Goal: Information Seeking & Learning: Stay updated

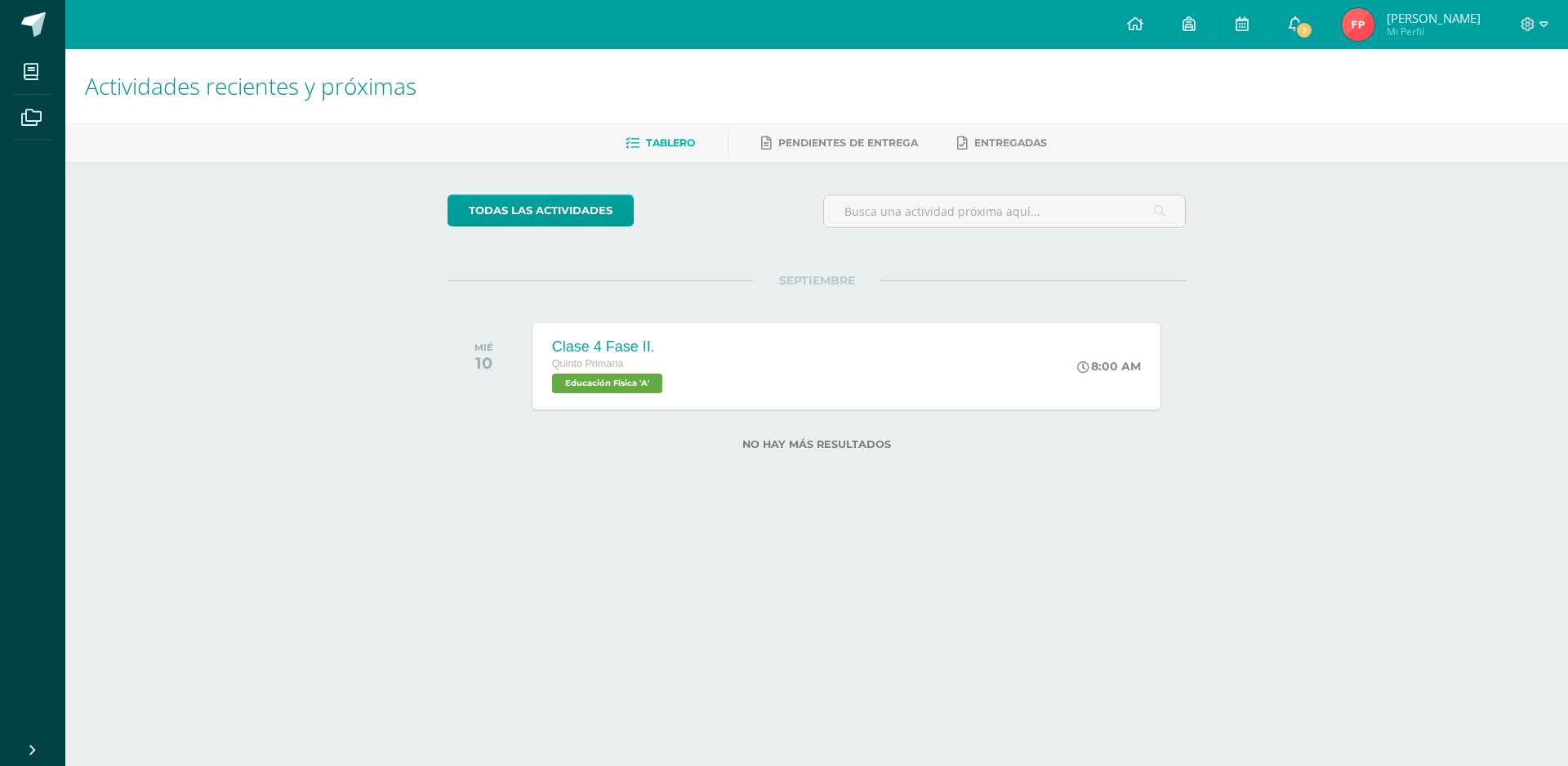
click at [1294, 14] on link "2" at bounding box center [1295, 24] width 52 height 49
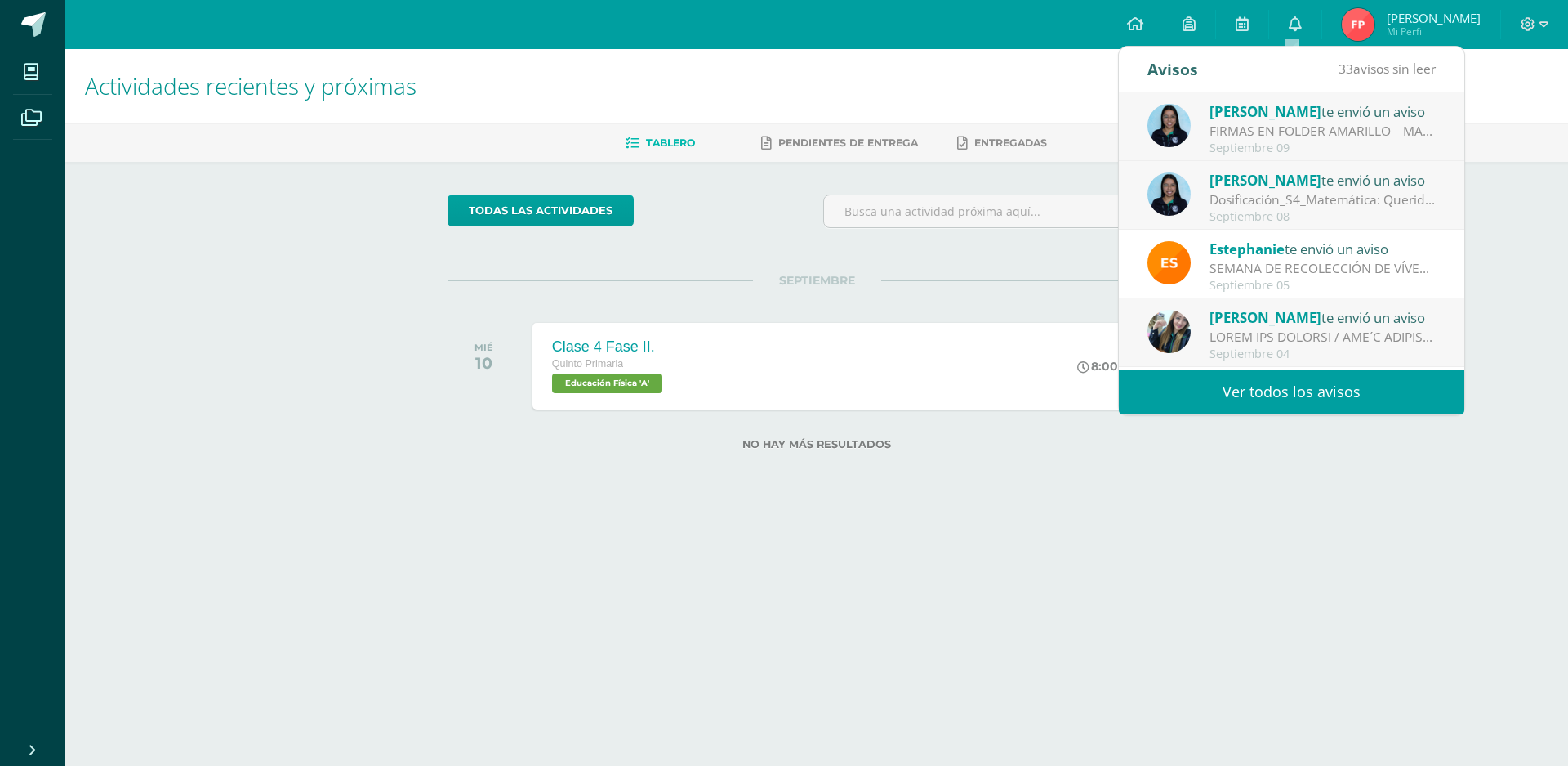
click at [1230, 391] on link "Ver todos los avisos" at bounding box center [1292, 392] width 345 height 44
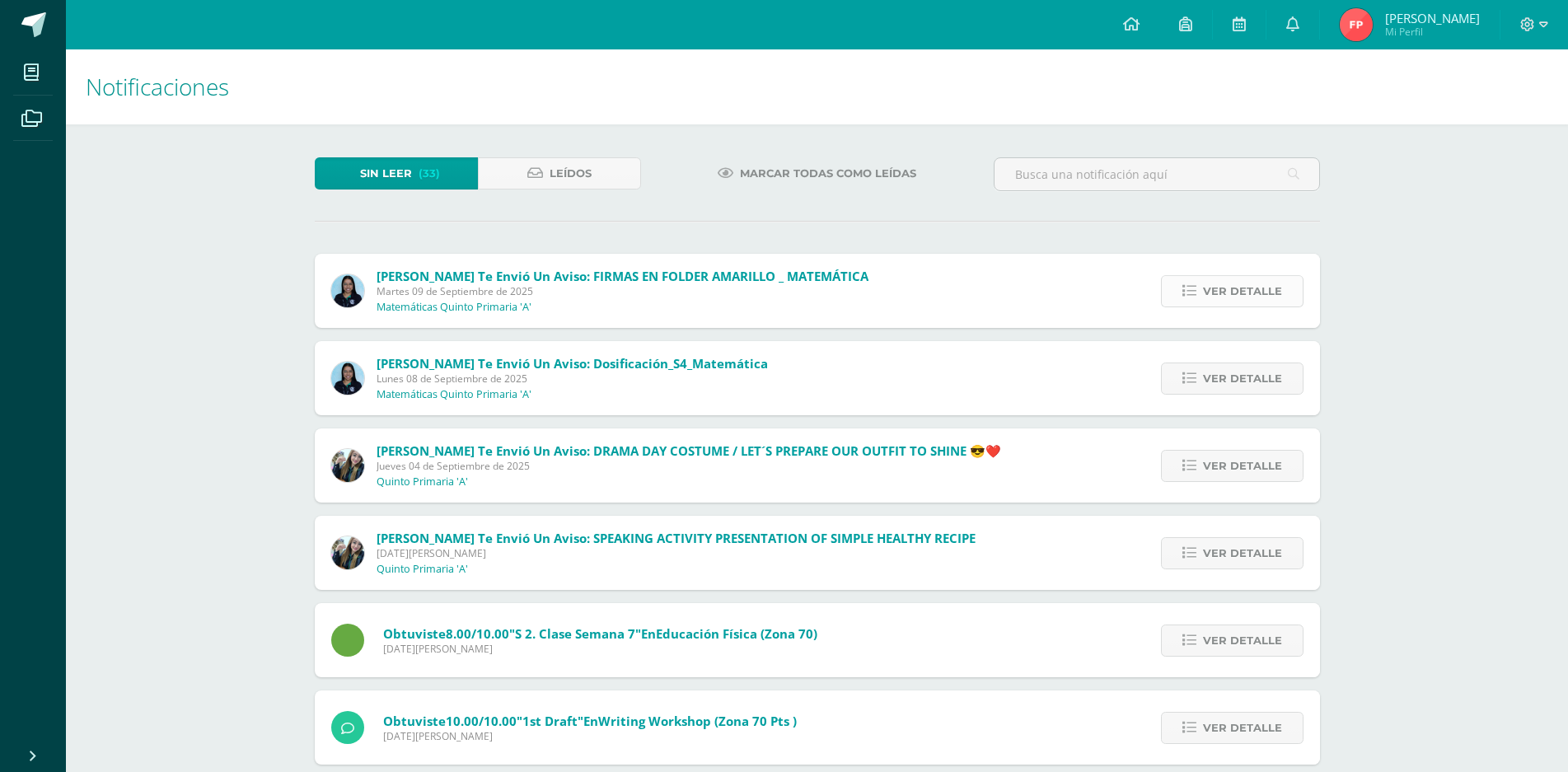
click at [1215, 290] on span "Ver detalle" at bounding box center [1242, 290] width 79 height 30
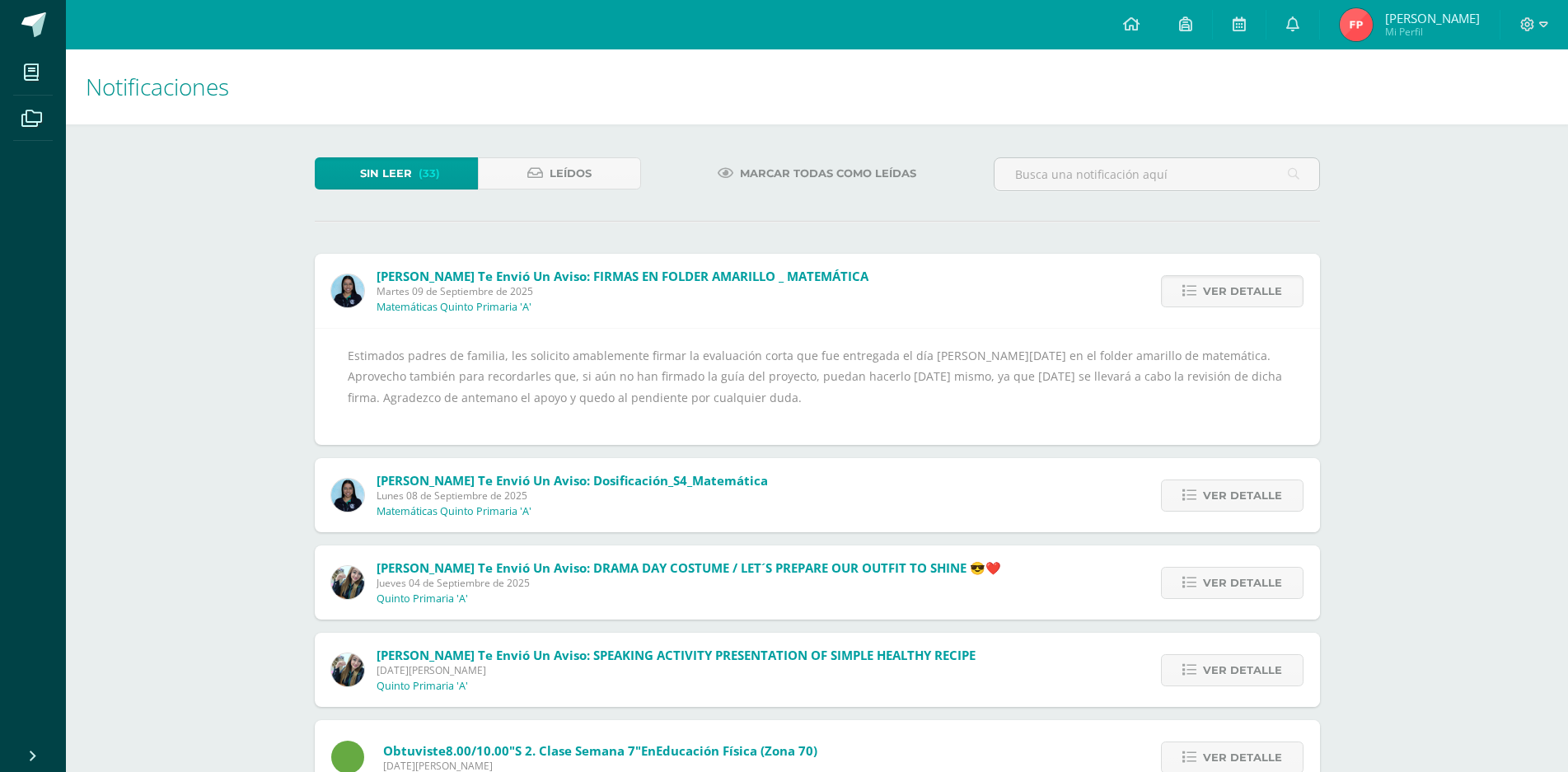
click at [1241, 376] on div "Estimados padres de familia, les solicito amablemente firmar la evaluación cort…" at bounding box center [817, 386] width 939 height 83
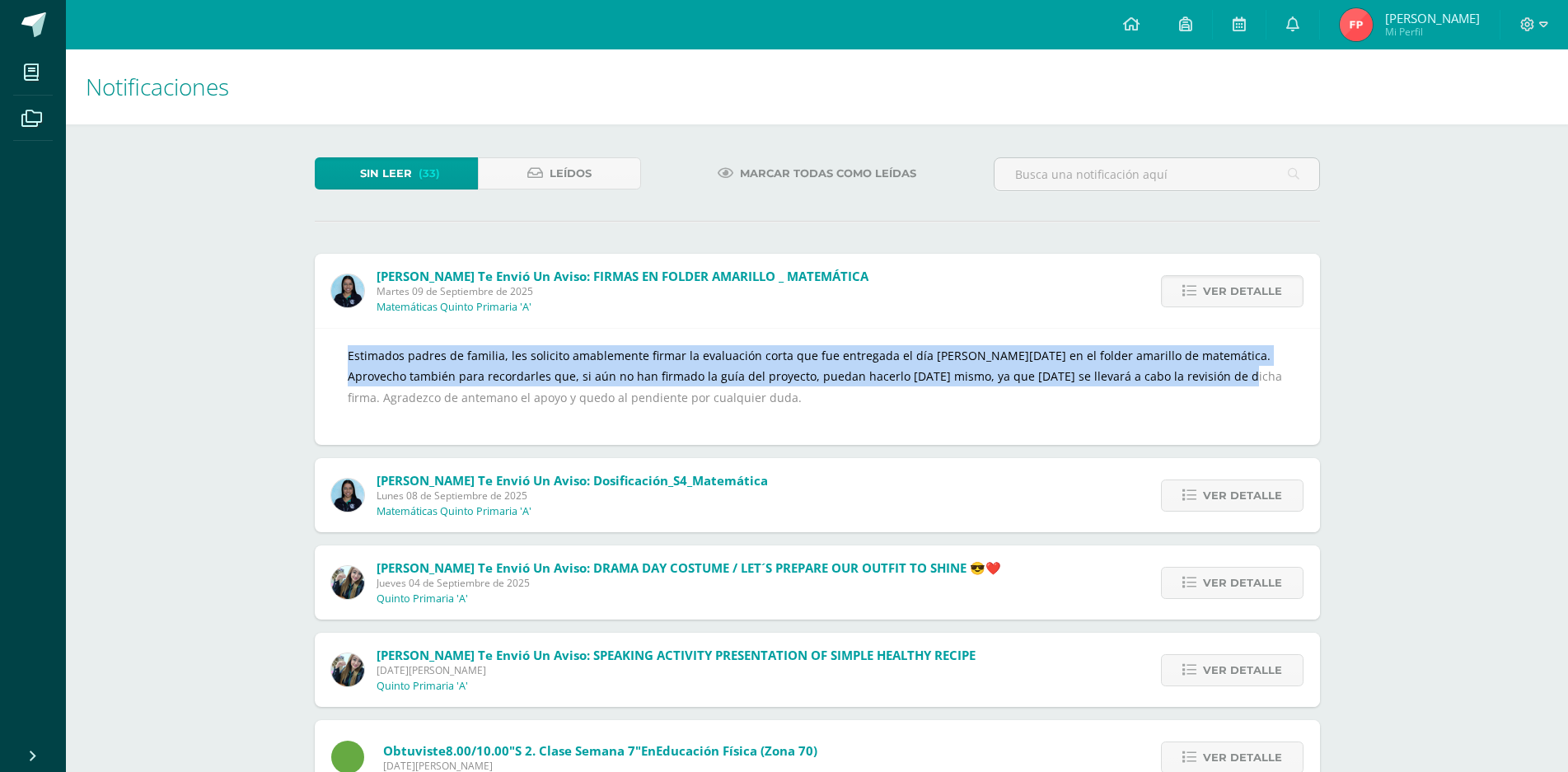
drag, startPoint x: 1241, startPoint y: 376, endPoint x: 1074, endPoint y: 276, distance: 194.7
click at [958, 280] on div "[PERSON_NAME] te envió un aviso: FIRMAS EN FOLDER AMARILLO _ MATEMÁTICA [DATE] …" at bounding box center [817, 349] width 1005 height 191
click at [1192, 283] on link "Ver detalle" at bounding box center [1233, 290] width 142 height 32
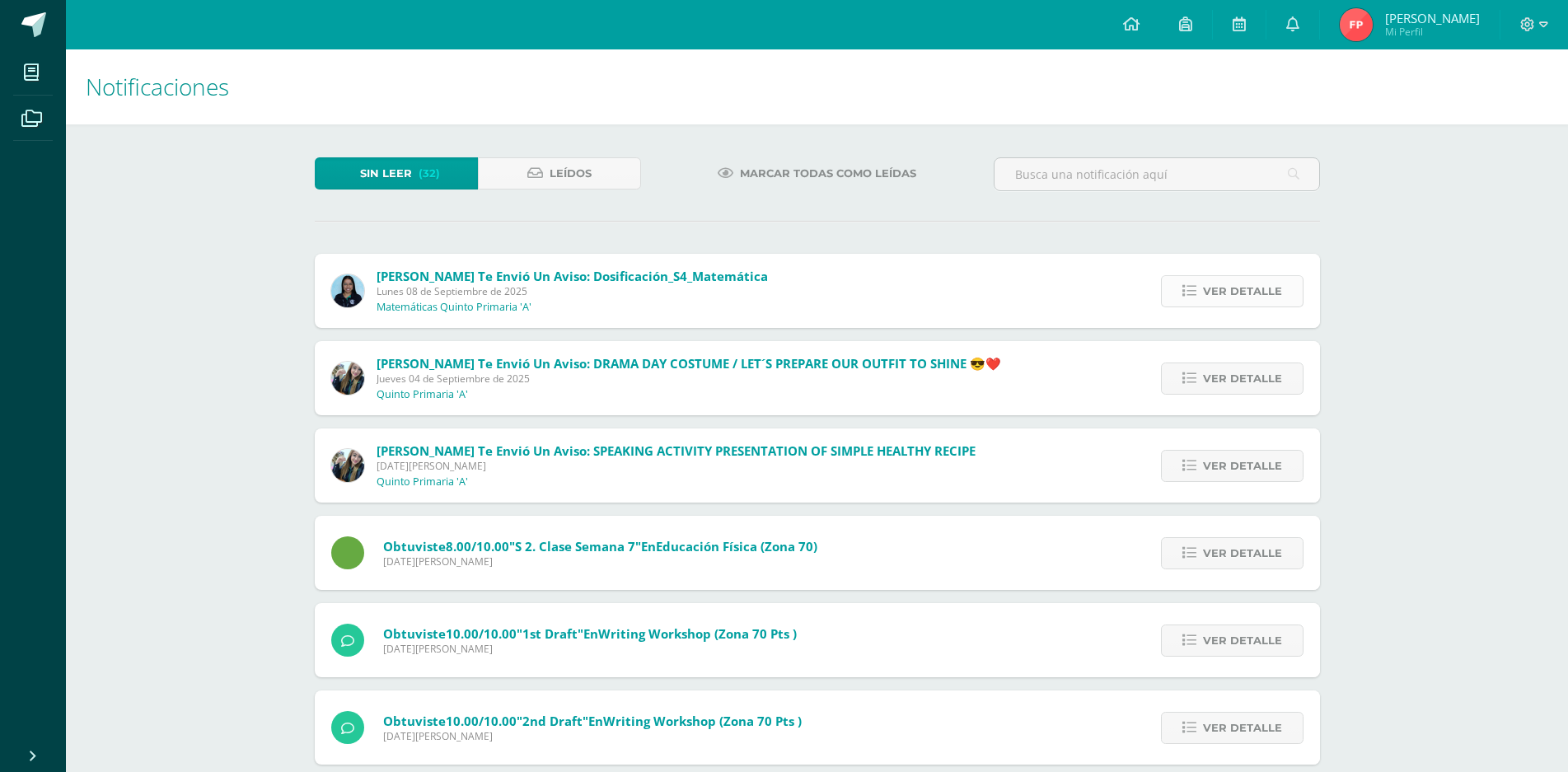
click at [1241, 286] on span "Ver detalle" at bounding box center [1242, 290] width 79 height 30
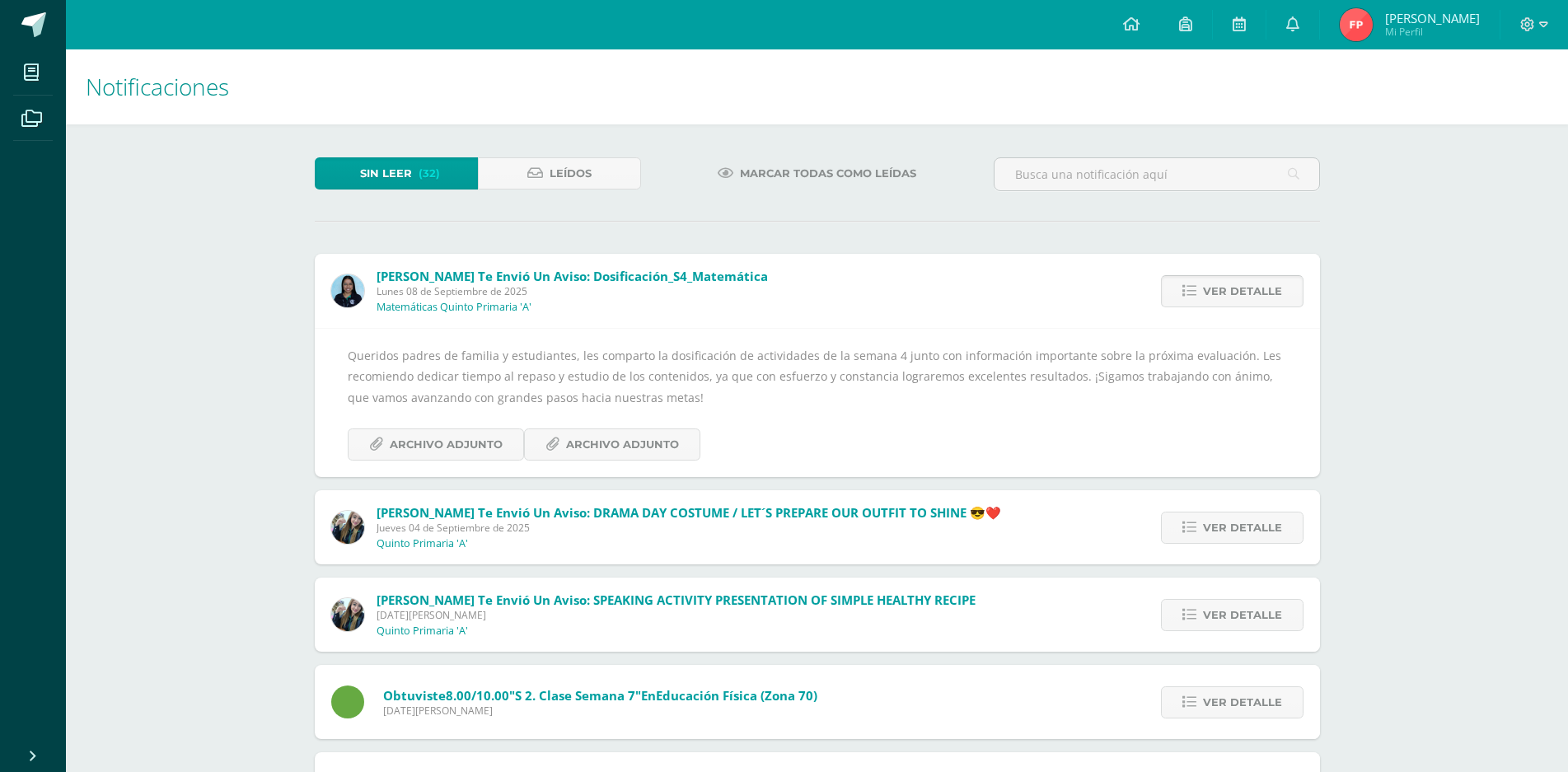
click at [1238, 284] on span "Ver detalle" at bounding box center [1242, 290] width 79 height 30
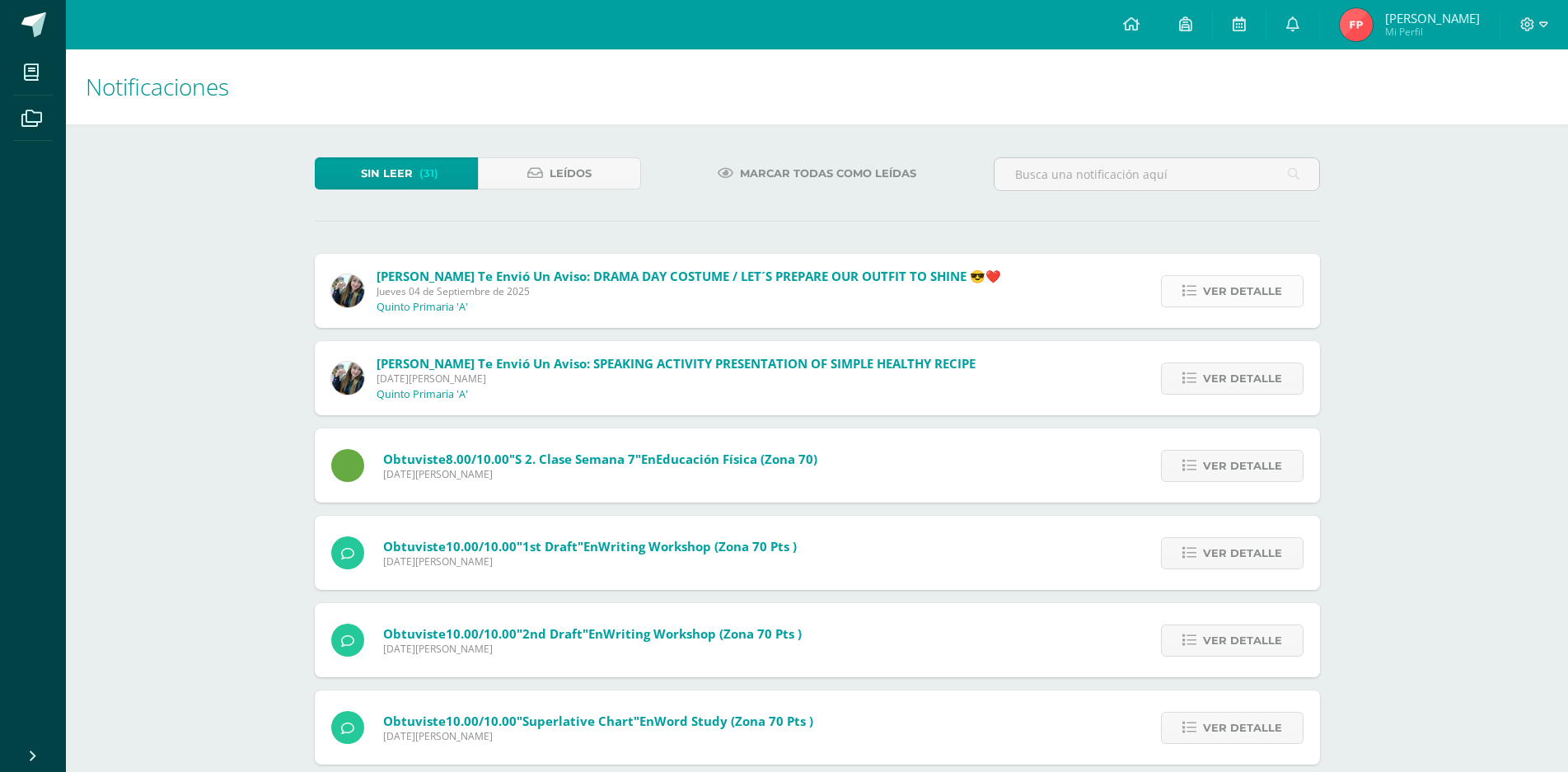
click at [1199, 292] on link "Ver detalle" at bounding box center [1233, 290] width 142 height 32
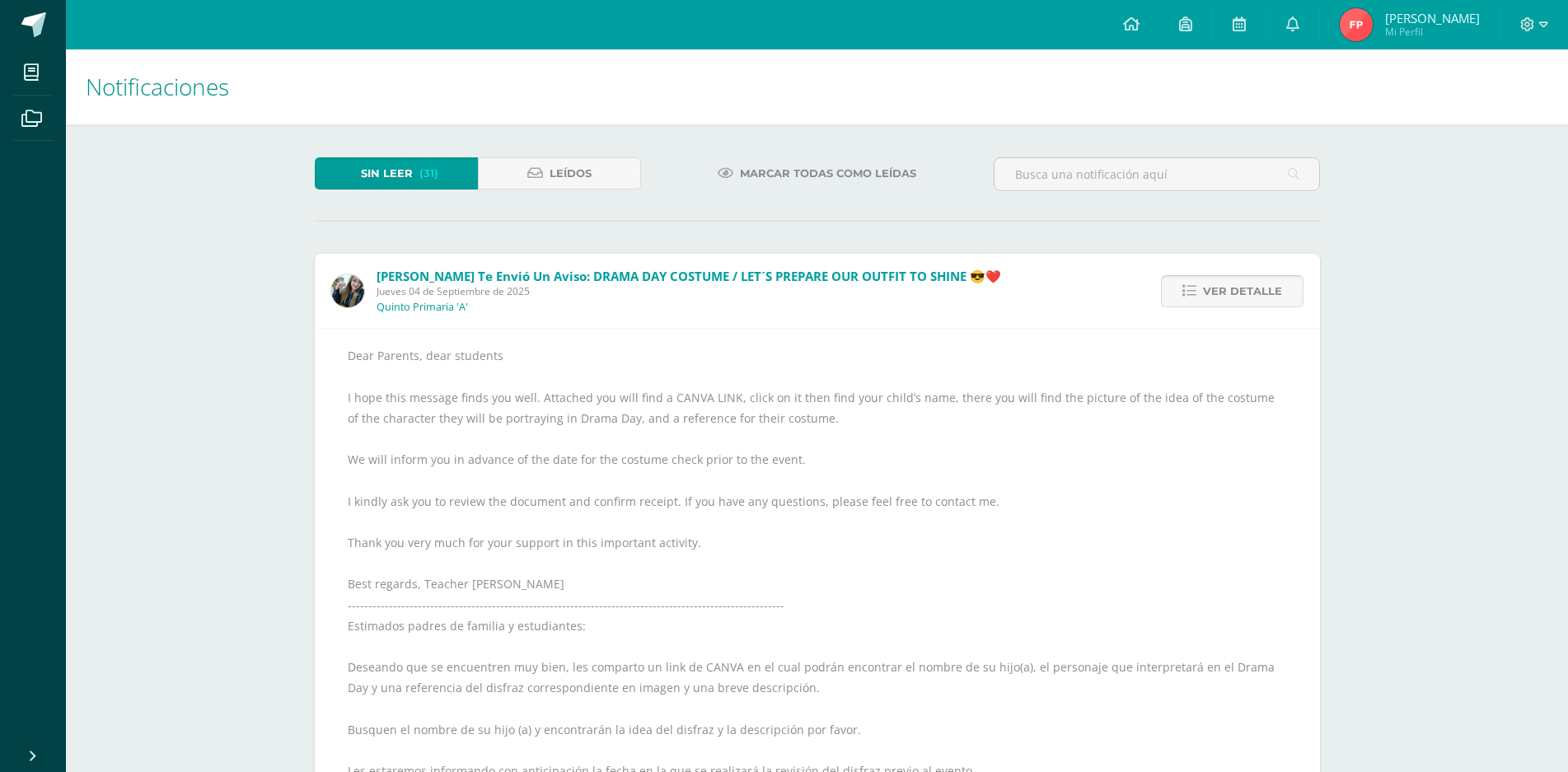
click at [1211, 301] on span "Ver detalle" at bounding box center [1242, 290] width 79 height 30
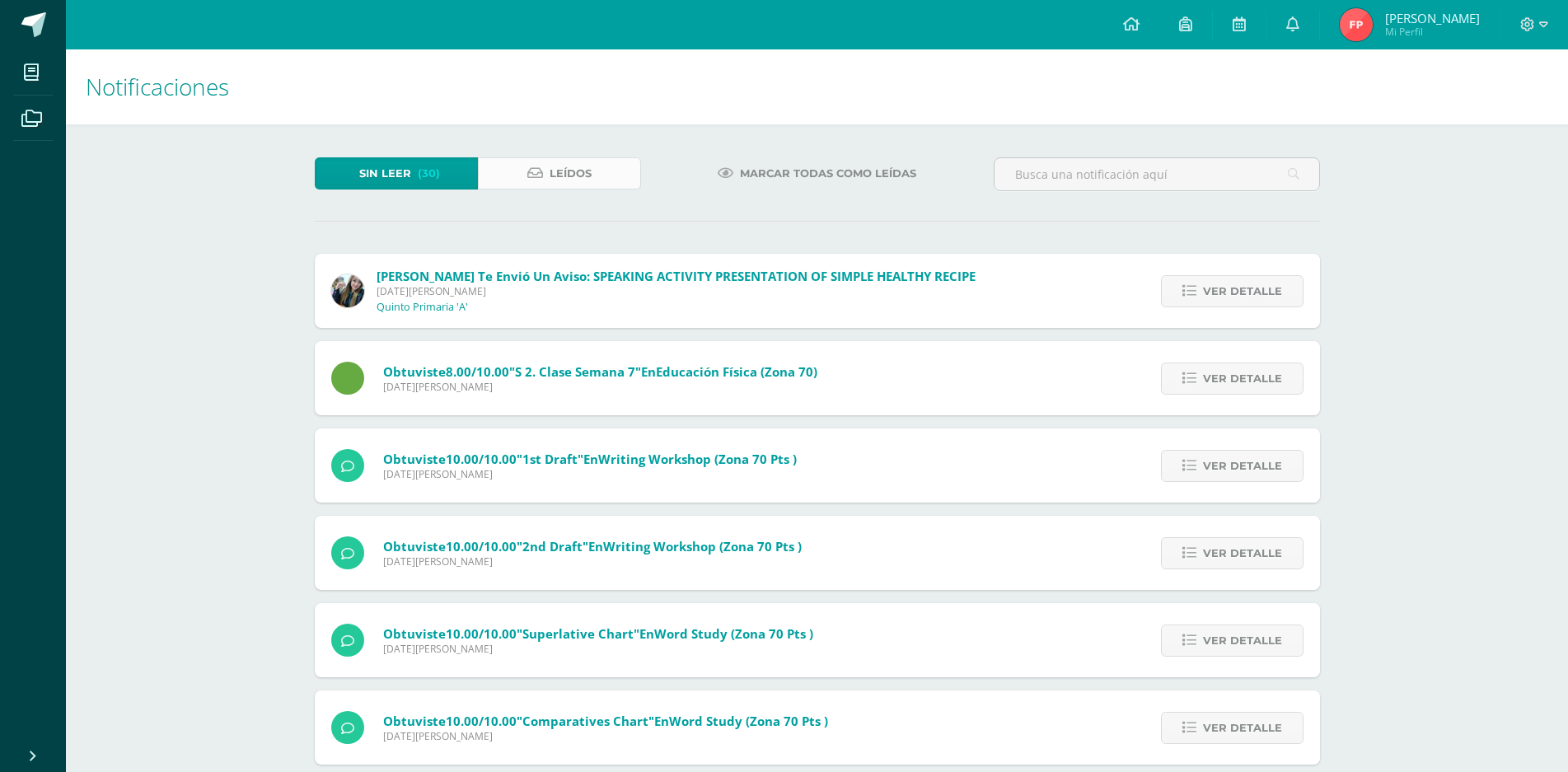
click at [603, 189] on link "Leídos" at bounding box center [559, 173] width 163 height 32
click at [592, 182] on link "Leídos" at bounding box center [559, 173] width 163 height 32
